Goal: Navigation & Orientation: Find specific page/section

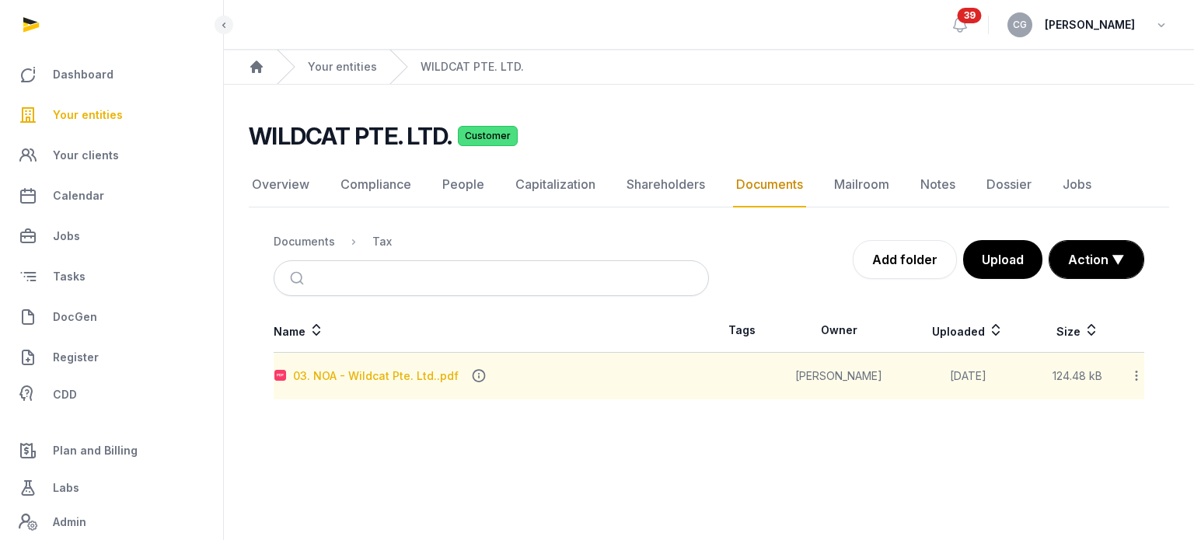
click at [417, 372] on div "03. NOA - Wildcat Pte. Ltd..pdf" at bounding box center [376, 376] width 166 height 16
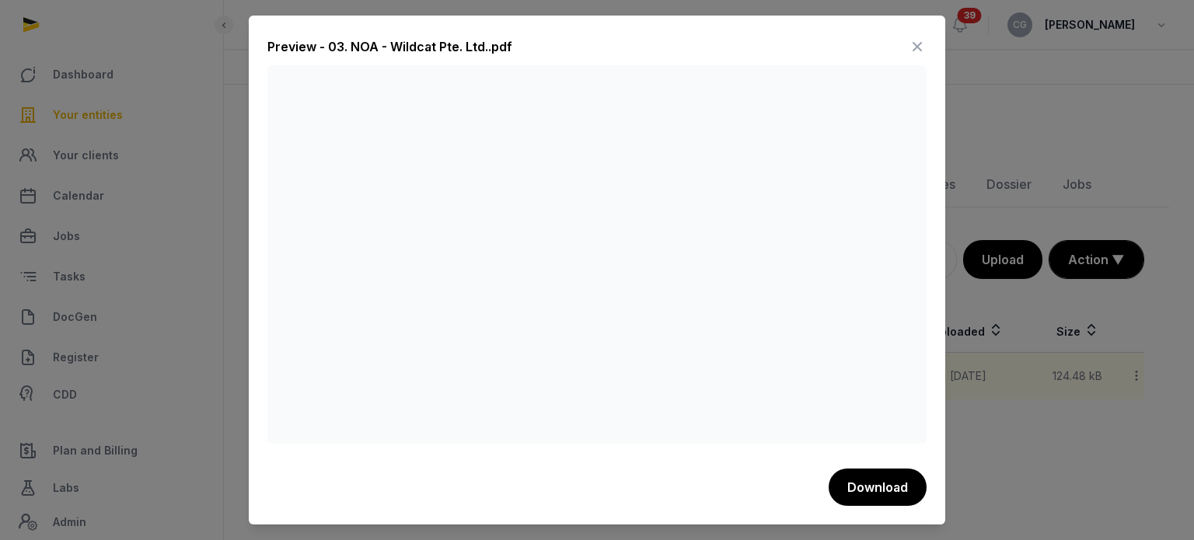
click at [920, 46] on icon at bounding box center [917, 46] width 19 height 25
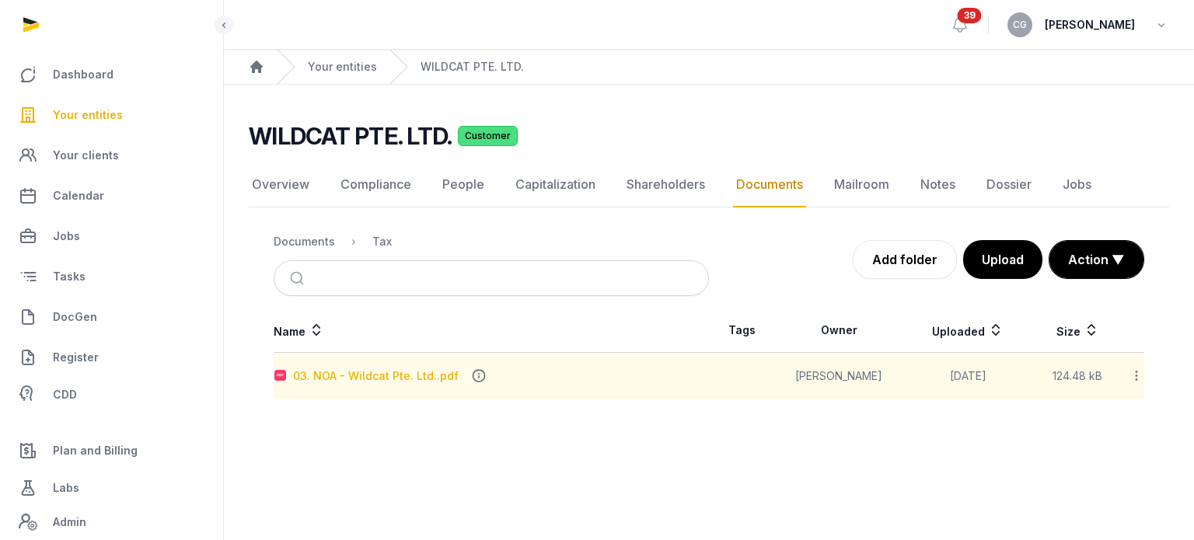
click at [404, 379] on div "03. NOA - Wildcat Pte. Ltd..pdf" at bounding box center [376, 376] width 166 height 16
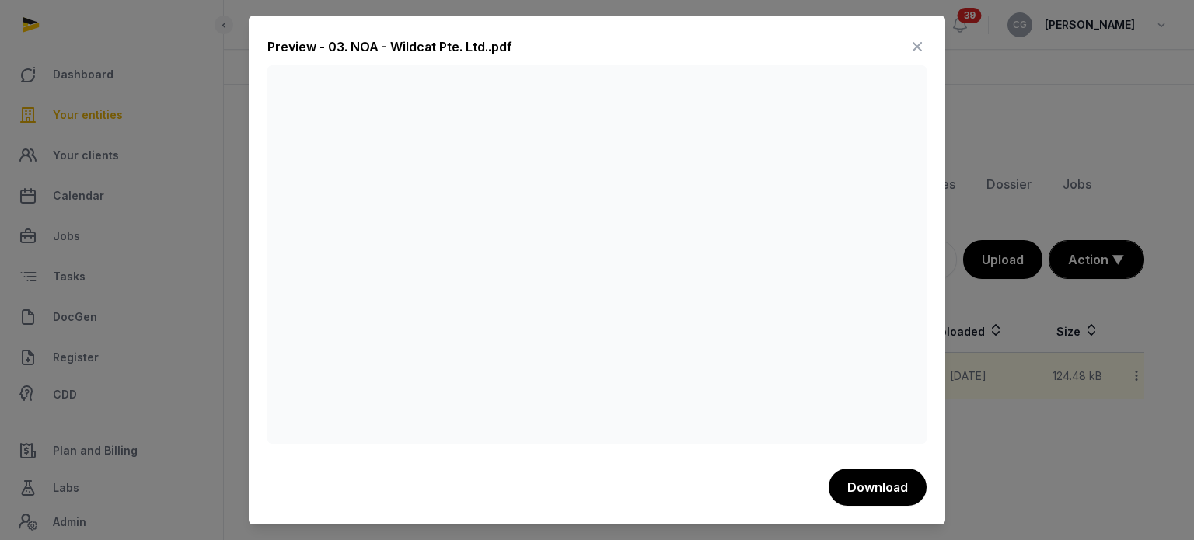
click at [912, 42] on icon at bounding box center [917, 46] width 19 height 25
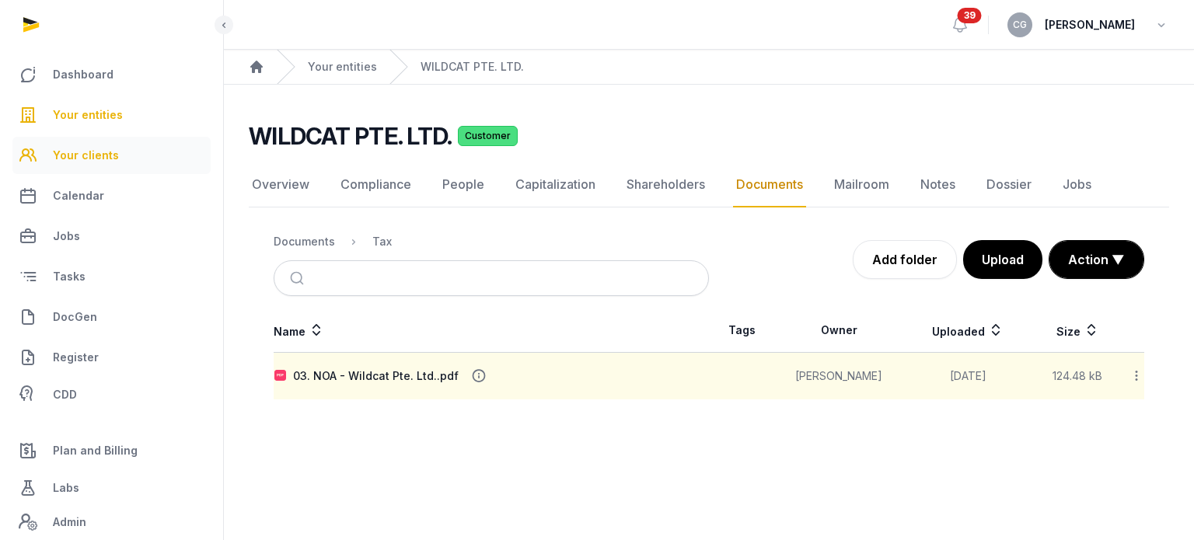
click at [157, 152] on link "Your clients" at bounding box center [111, 155] width 198 height 37
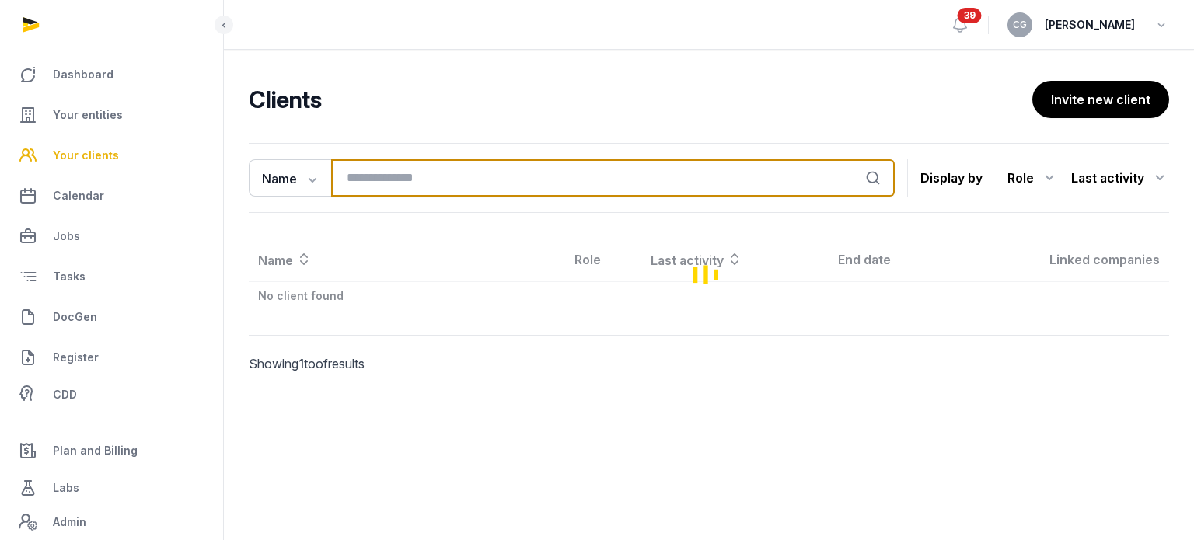
click at [477, 173] on input "search" at bounding box center [612, 177] width 563 height 37
type input "*******"
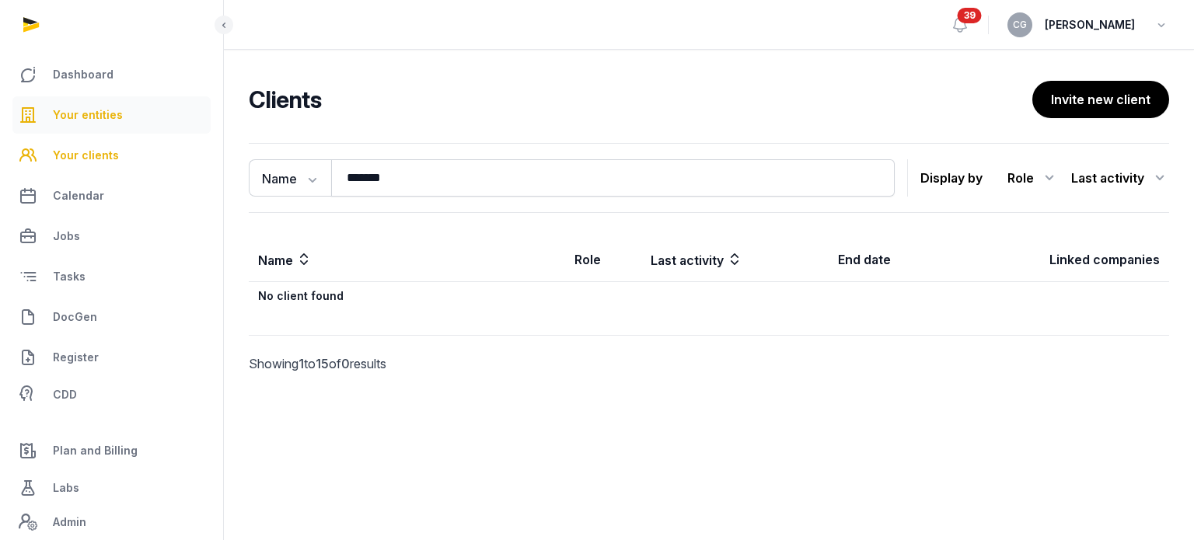
click at [118, 120] on span "Your entities" at bounding box center [88, 115] width 70 height 19
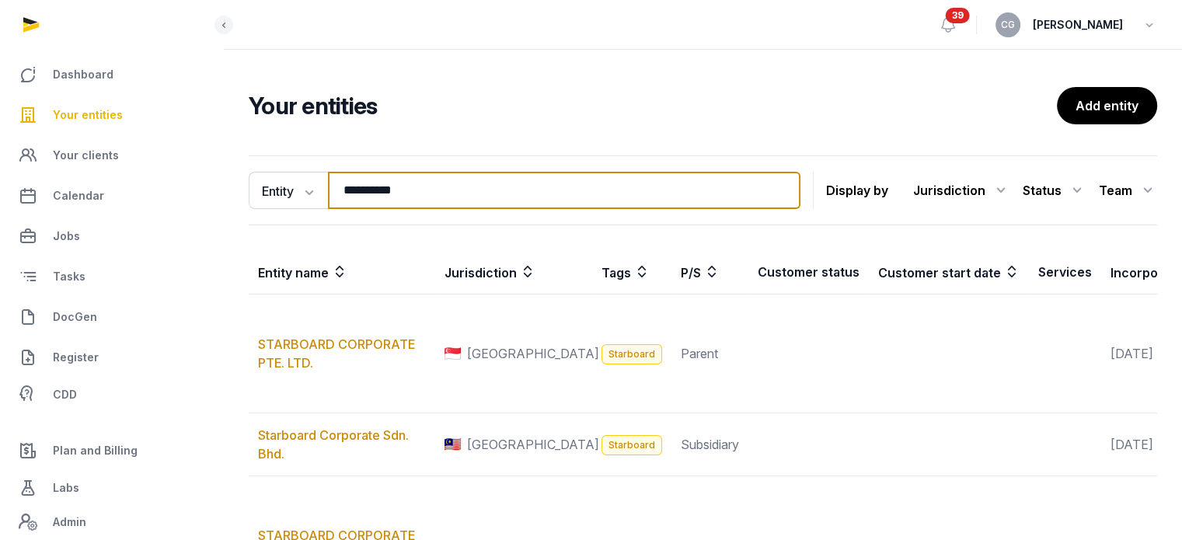
drag, startPoint x: 497, startPoint y: 194, endPoint x: 246, endPoint y: 184, distance: 251.2
click at [246, 184] on div "Entity Entity People Tags Services ********* Search Display by Jurisdiction All…" at bounding box center [703, 507] width 958 height 717
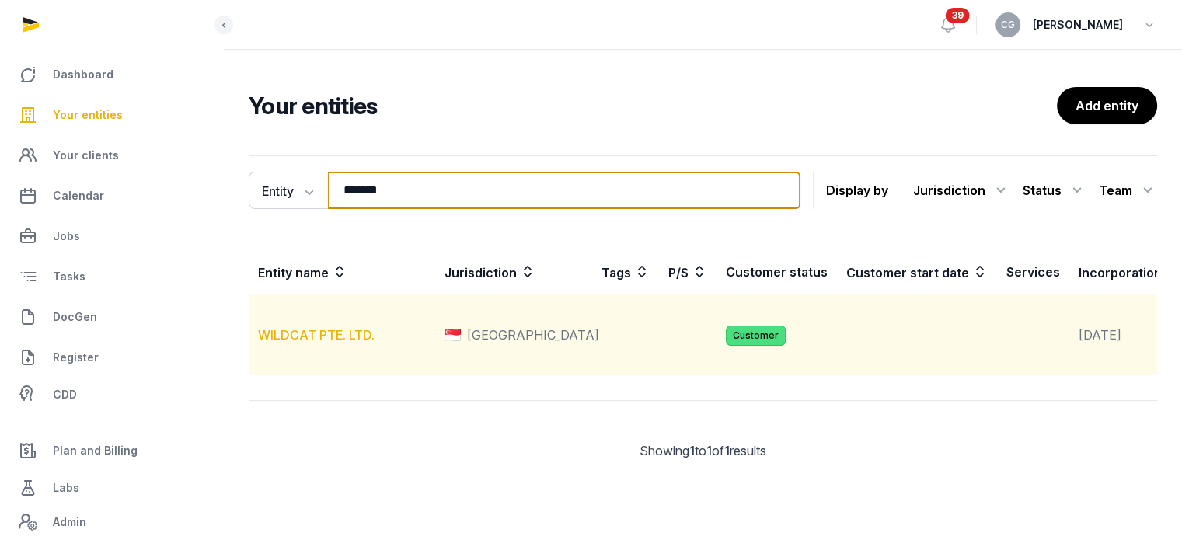
type input "*******"
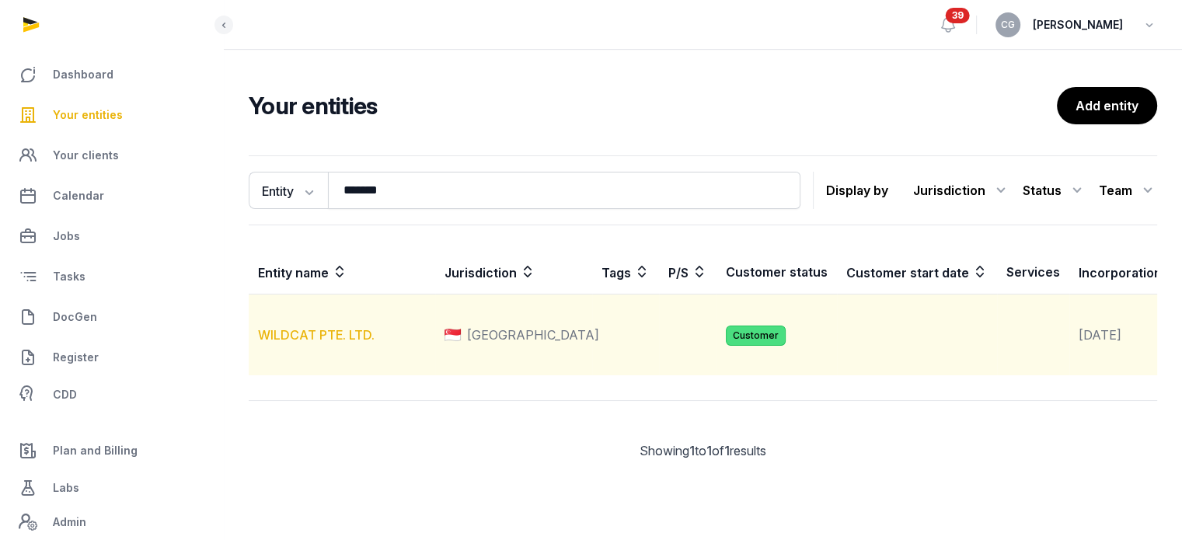
click at [344, 343] on link "WILDCAT PTE. LTD." at bounding box center [316, 335] width 117 height 16
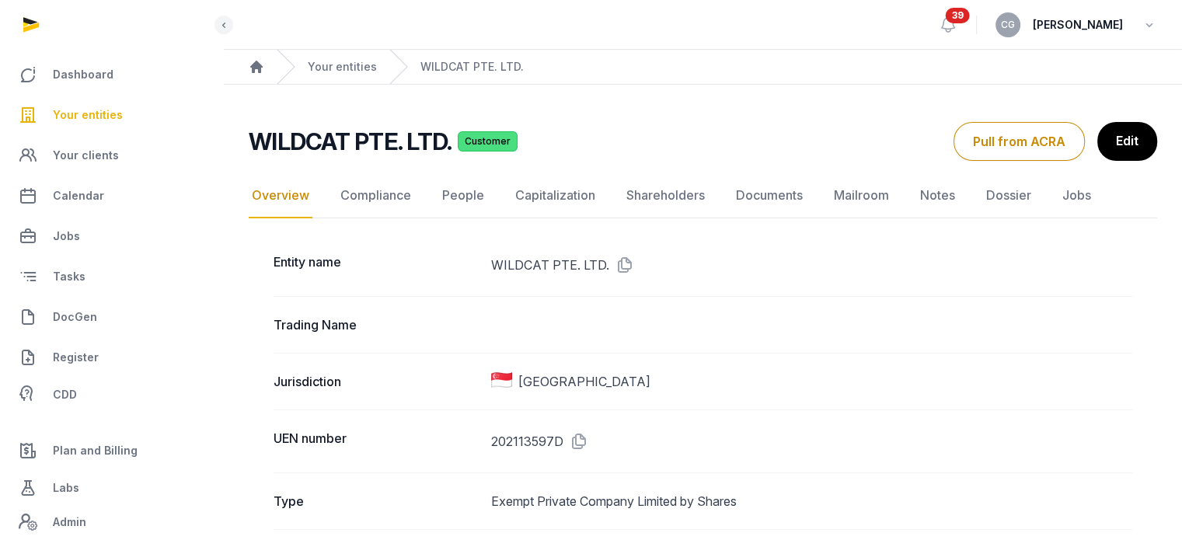
click at [429, 201] on nav "Overview Compliance People Capitalization Shareholders Documents Mailroom Notes…" at bounding box center [703, 195] width 909 height 45
click at [460, 194] on link "People" at bounding box center [463, 195] width 48 height 45
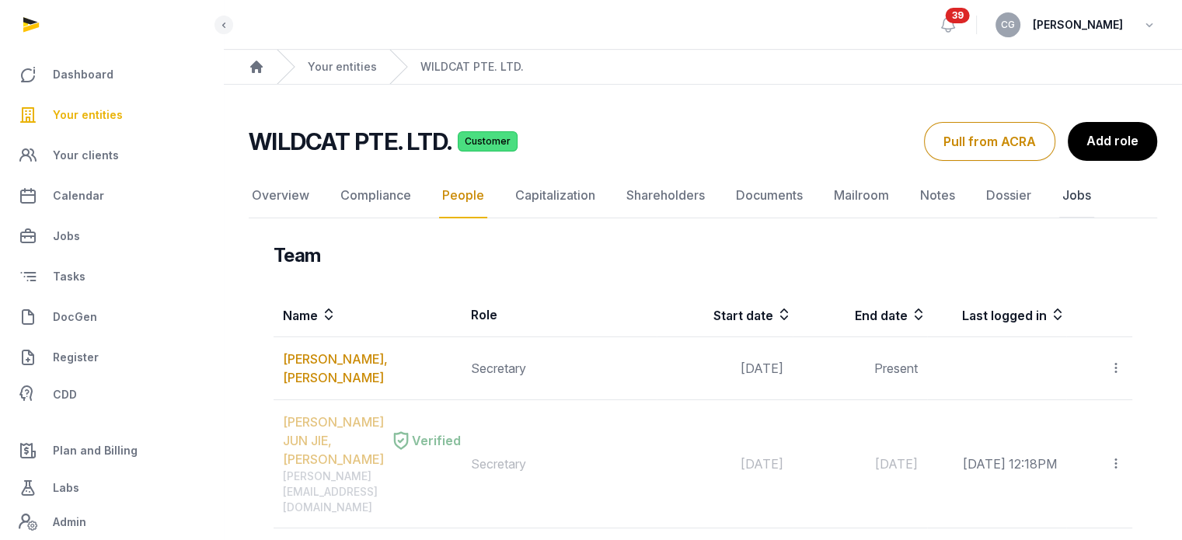
click at [1067, 199] on link "Jobs" at bounding box center [1076, 195] width 35 height 45
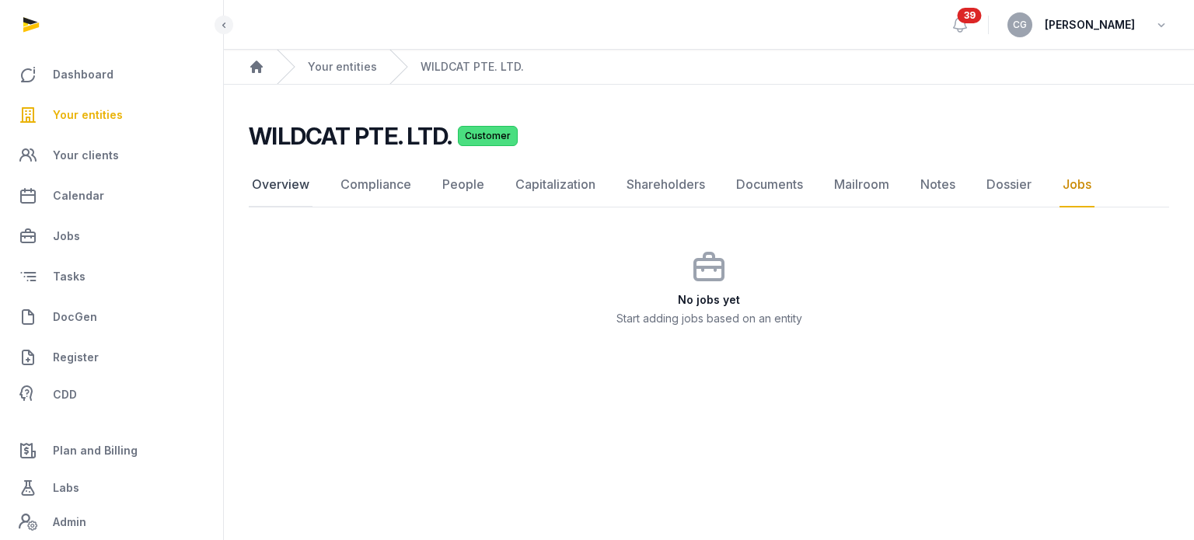
click at [284, 195] on link "Overview" at bounding box center [281, 184] width 64 height 45
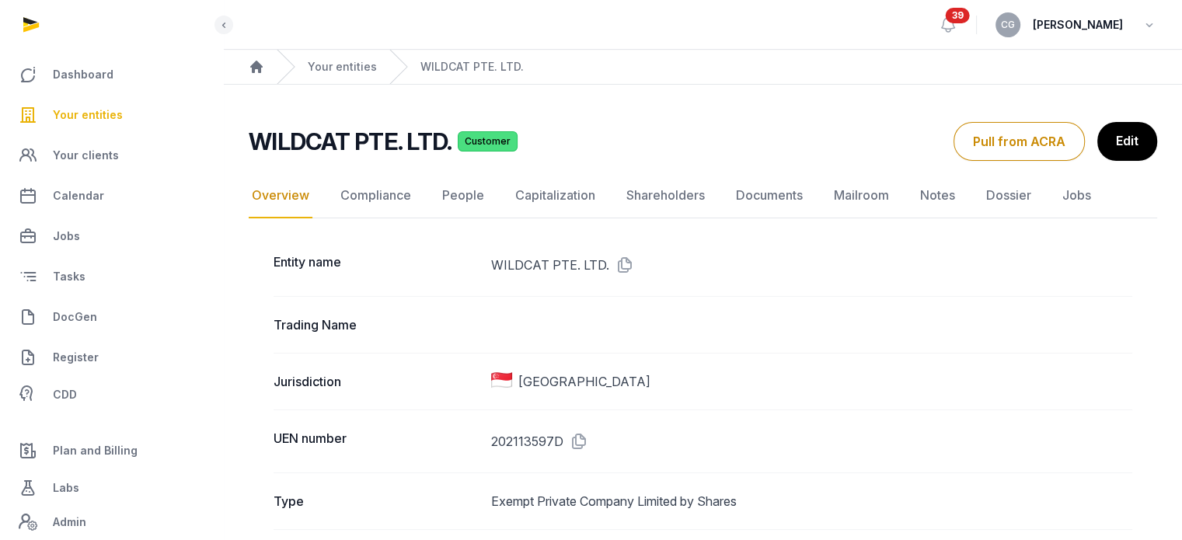
click at [385, 194] on link "Compliance" at bounding box center [375, 195] width 77 height 45
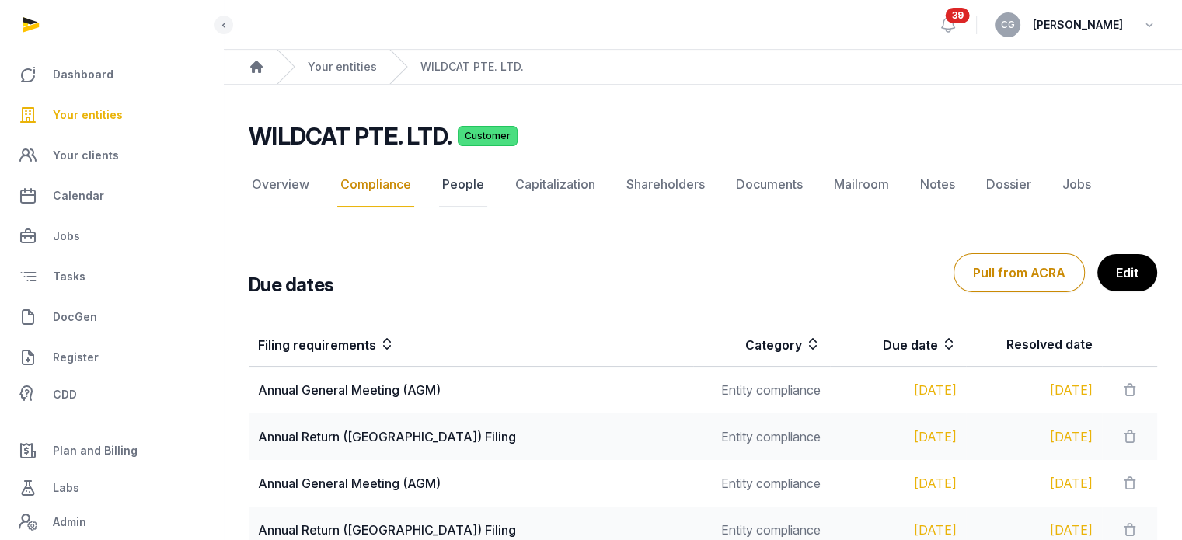
click at [468, 186] on link "People" at bounding box center [463, 184] width 48 height 45
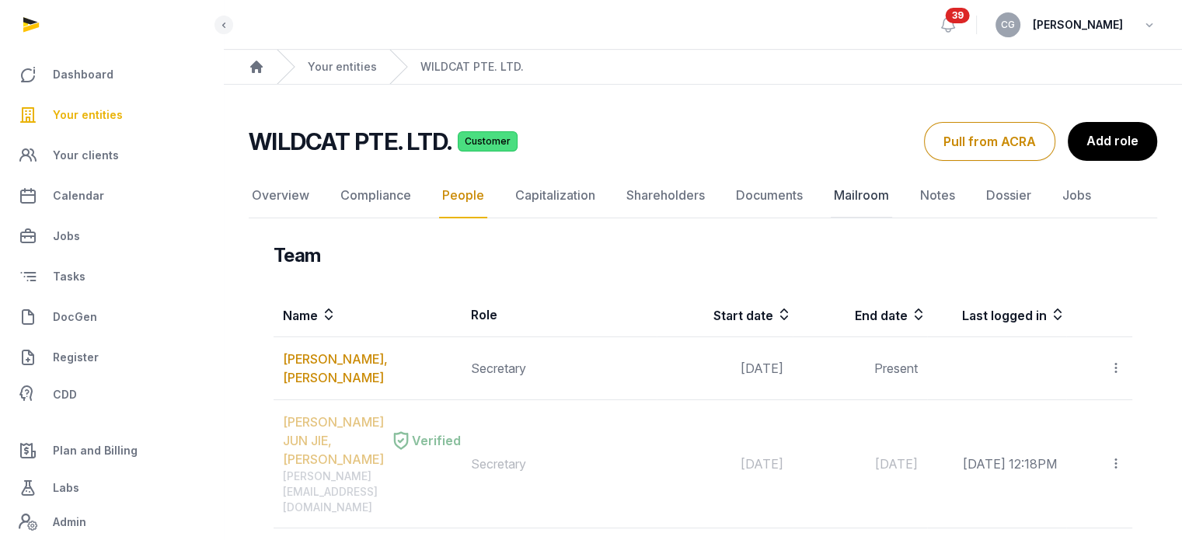
click at [849, 192] on link "Mailroom" at bounding box center [861, 195] width 61 height 45
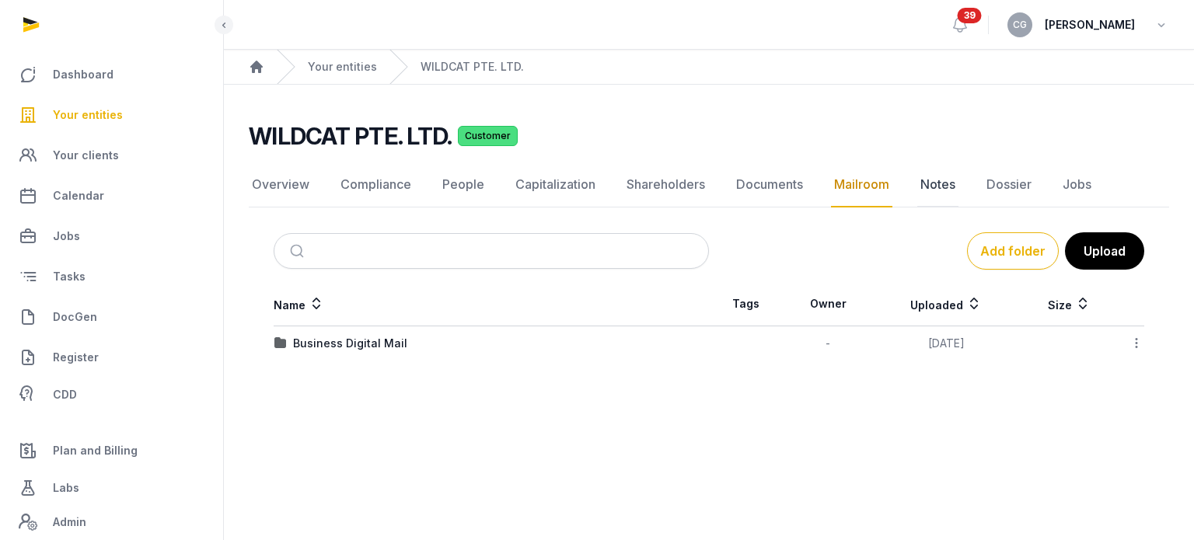
click at [926, 188] on link "Notes" at bounding box center [937, 184] width 41 height 45
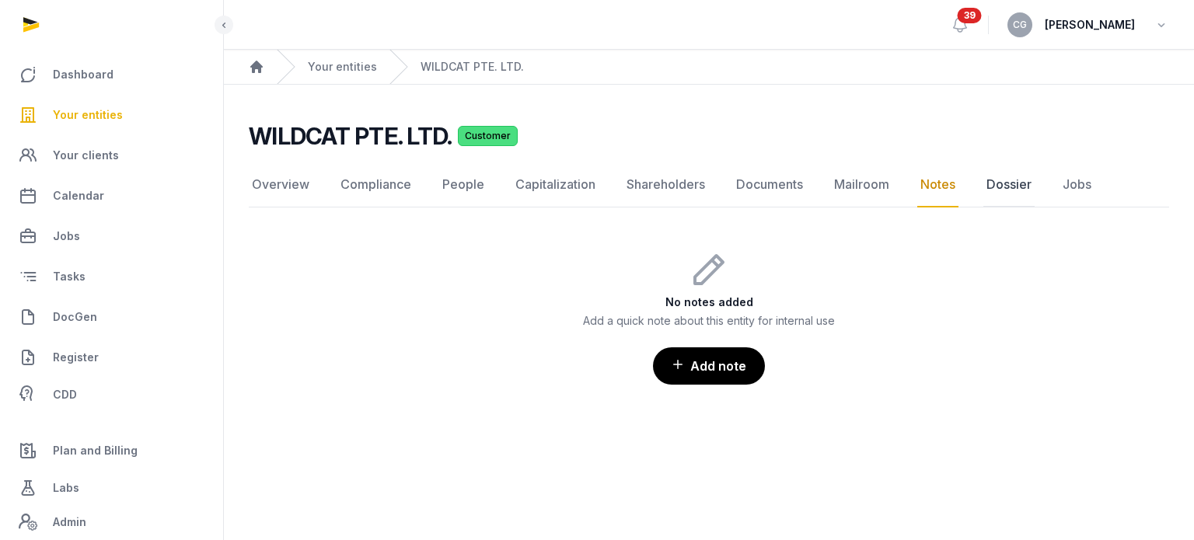
click at [996, 187] on link "Dossier" at bounding box center [1008, 184] width 51 height 45
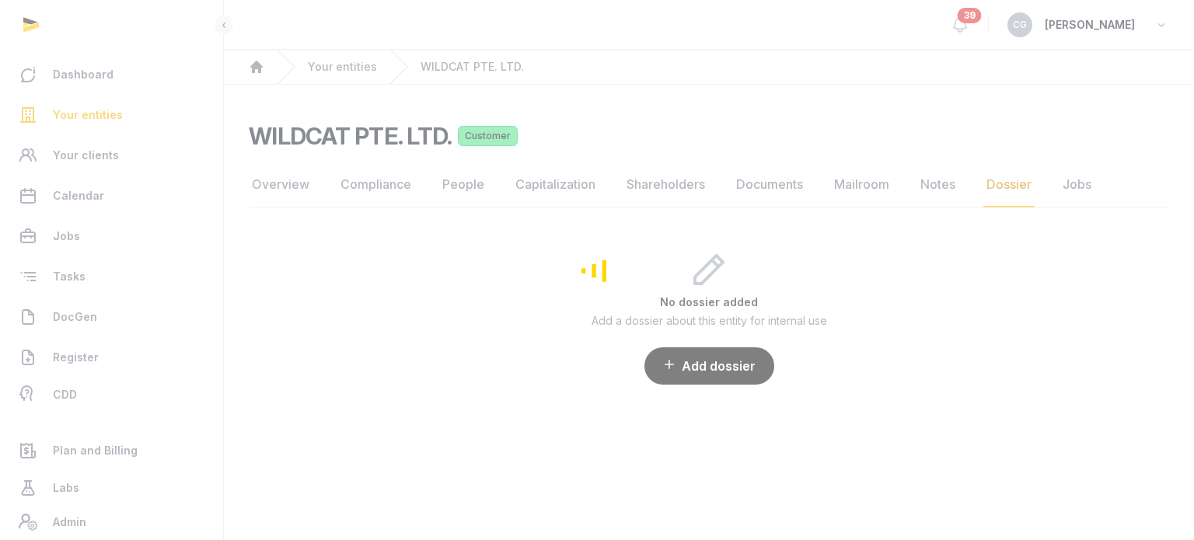
click at [1075, 185] on div "Loading" at bounding box center [597, 270] width 1194 height 540
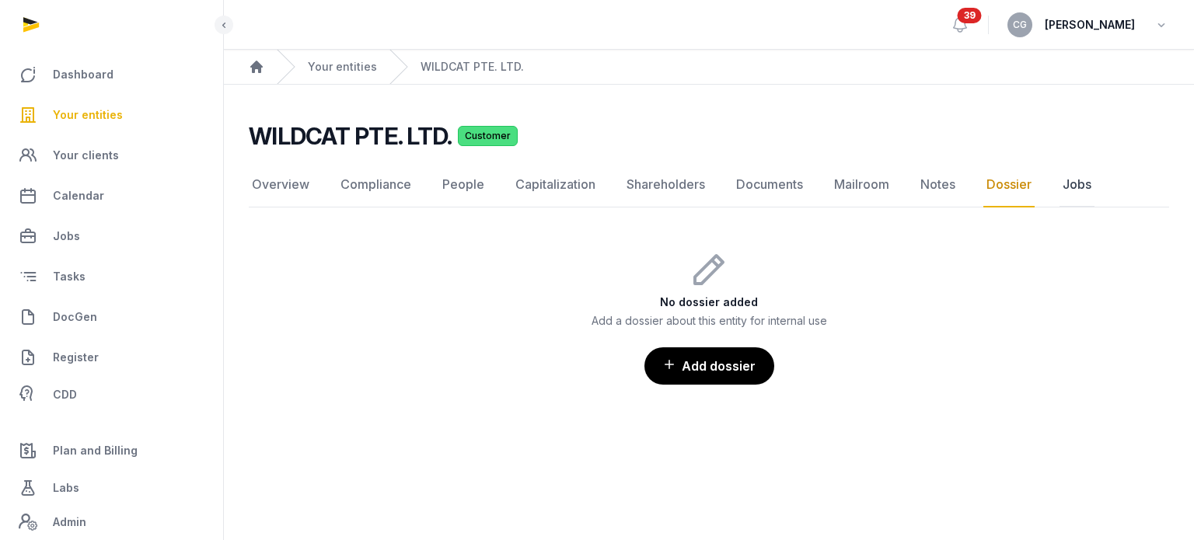
click at [1075, 184] on link "Jobs" at bounding box center [1076, 184] width 35 height 45
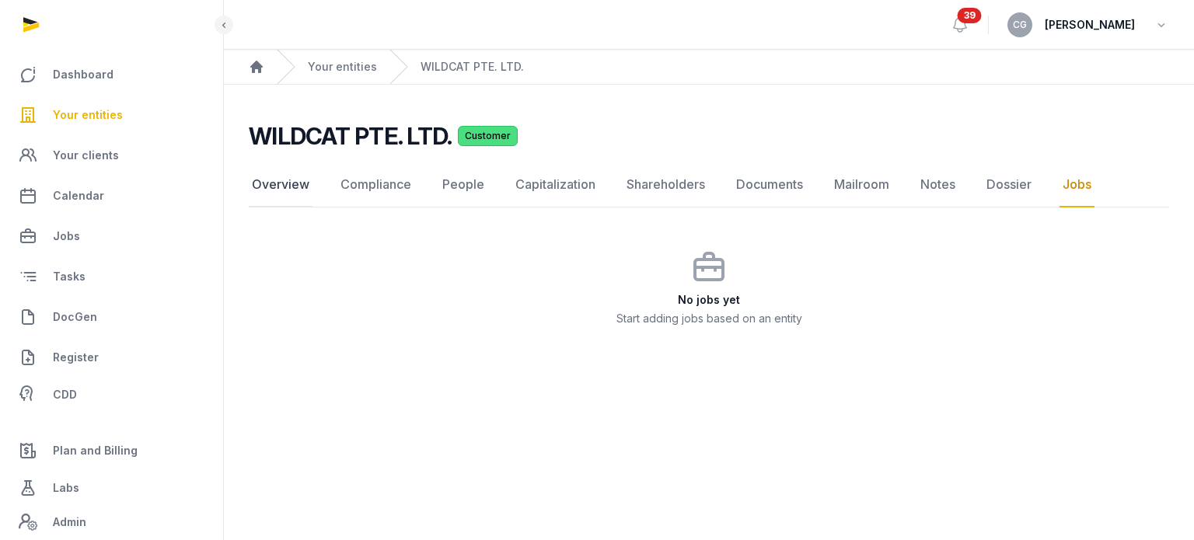
click at [260, 194] on link "Overview" at bounding box center [281, 184] width 64 height 45
